Goal: Information Seeking & Learning: Learn about a topic

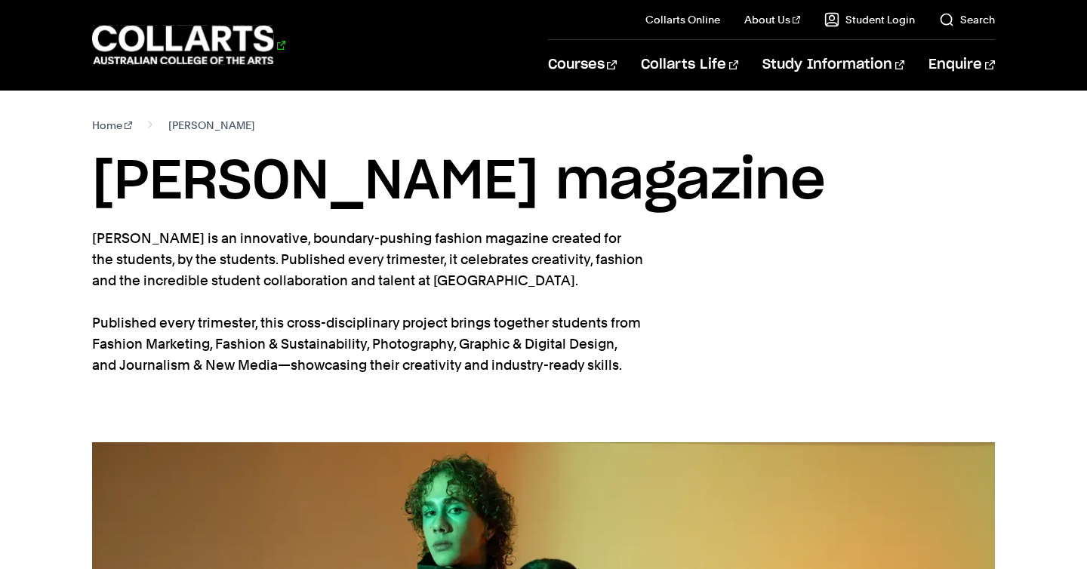
click at [181, 34] on 1 "Go to homepage" at bounding box center [183, 45] width 182 height 39
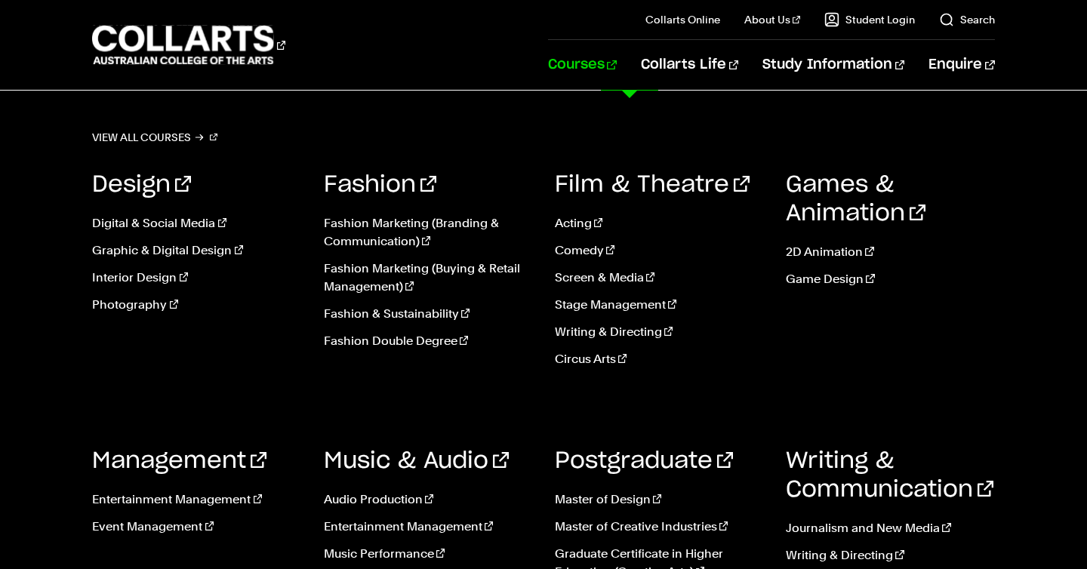
click at [617, 66] on link "Courses" at bounding box center [582, 65] width 69 height 50
click at [607, 186] on link "Film & Theatre" at bounding box center [652, 185] width 195 height 23
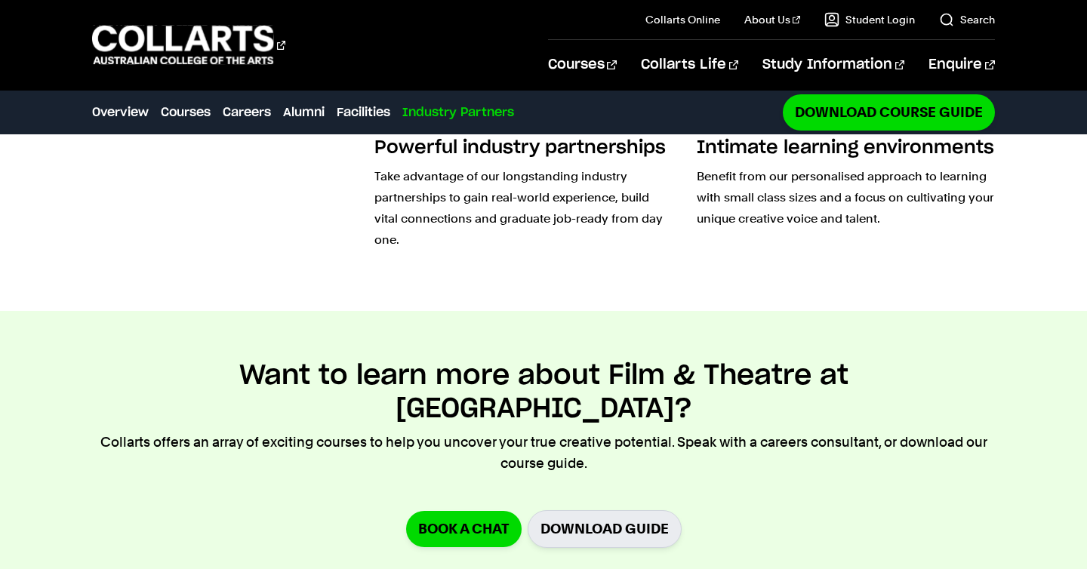
scroll to position [4784, 0]
